Goal: Find contact information: Find contact information

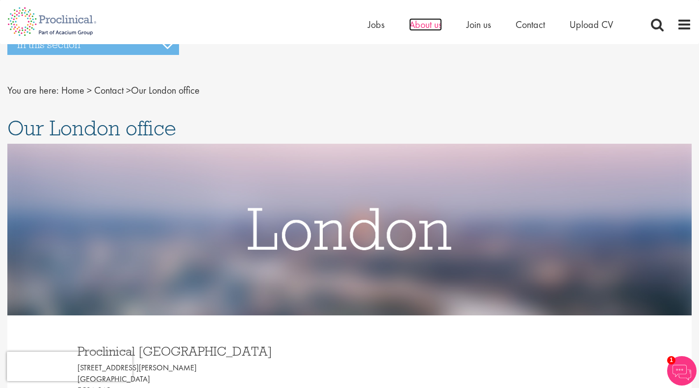
click at [423, 24] on span "About us" at bounding box center [425, 24] width 33 height 13
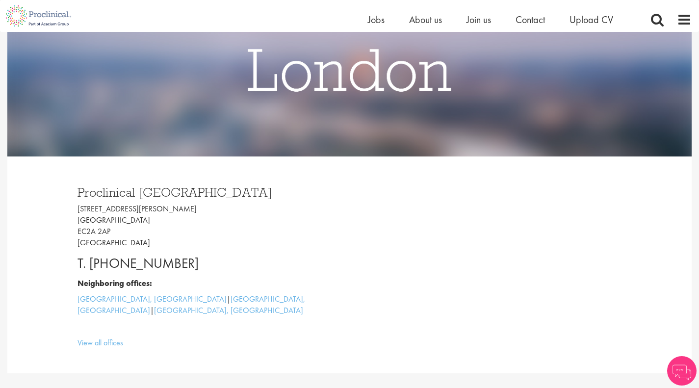
scroll to position [147, 0]
drag, startPoint x: 91, startPoint y: 263, endPoint x: 196, endPoint y: 260, distance: 104.5
click at [196, 260] on p "T. [PHONE_NUMBER]" at bounding box center [210, 263] width 265 height 20
drag, startPoint x: 196, startPoint y: 261, endPoint x: 118, endPoint y: 265, distance: 78.6
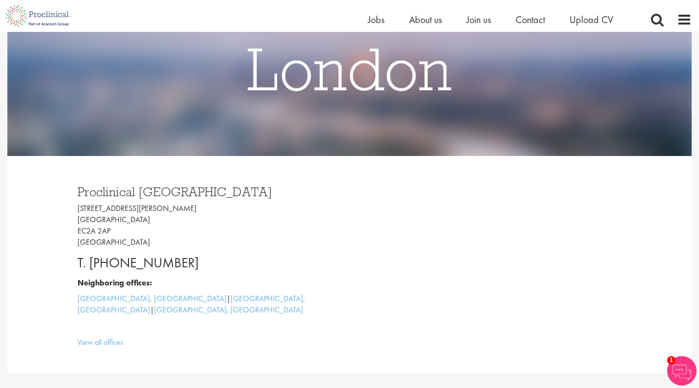
click at [118, 265] on p "T. [PHONE_NUMBER]" at bounding box center [210, 263] width 265 height 20
copy p "[PHONE_NUMBER]"
